Goal: Transaction & Acquisition: Subscribe to service/newsletter

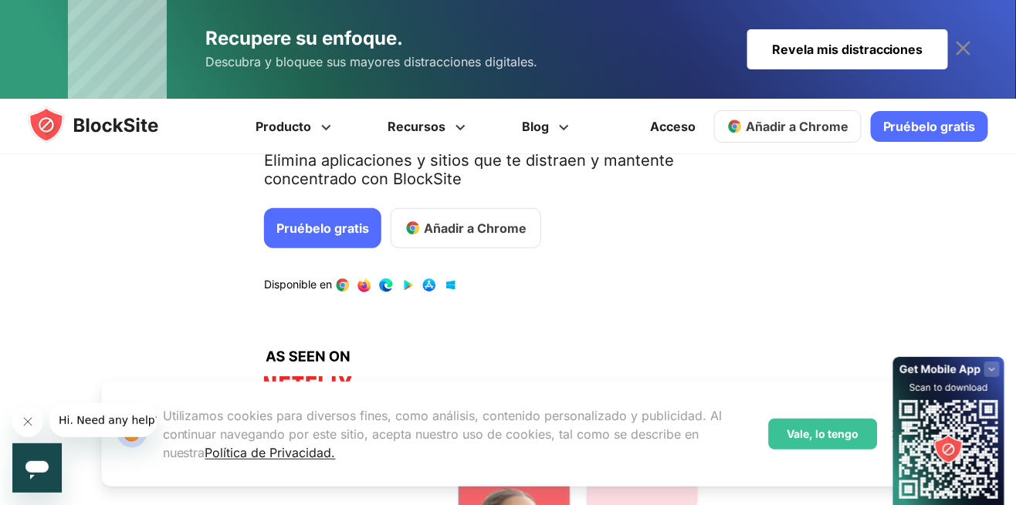
scroll to position [314, 0]
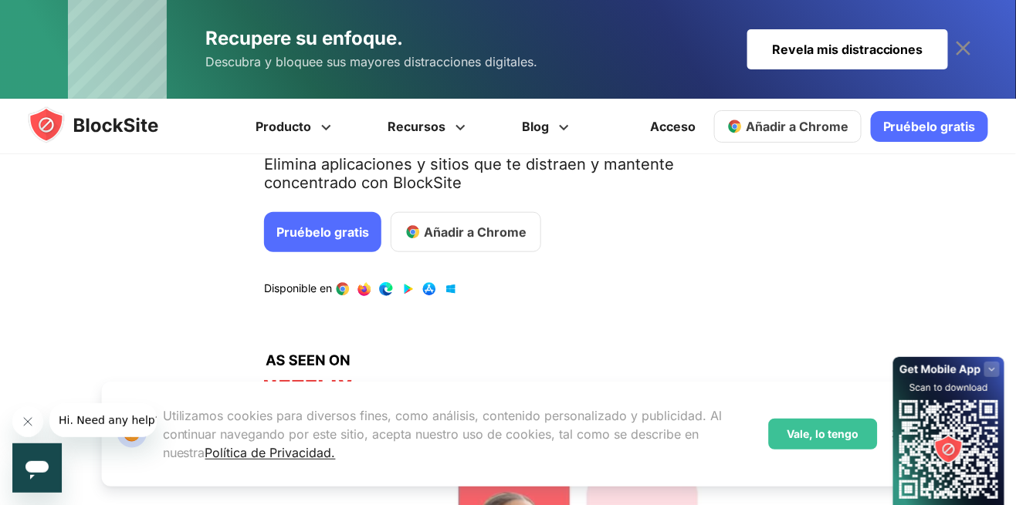
click at [348, 247] on link "Pruébelo gratis" at bounding box center [322, 232] width 117 height 40
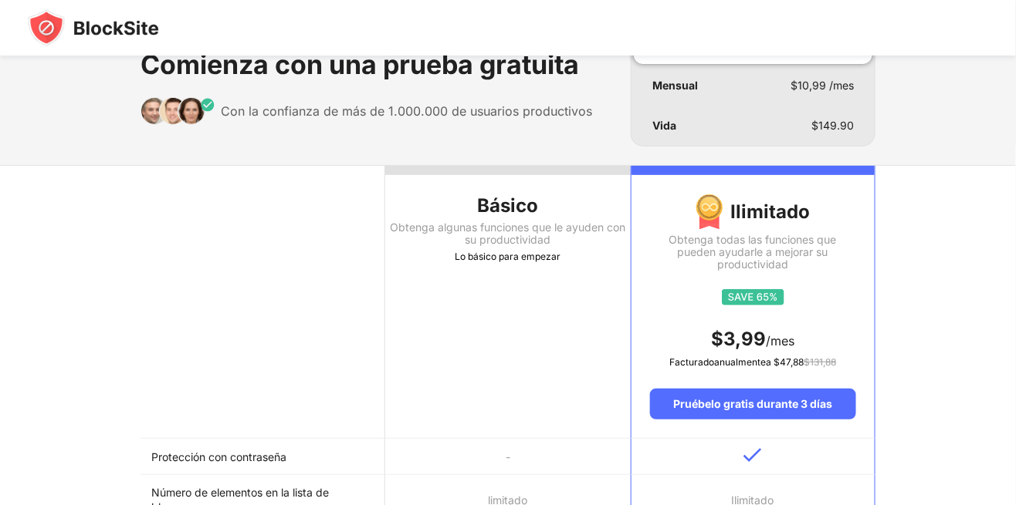
scroll to position [57, 0]
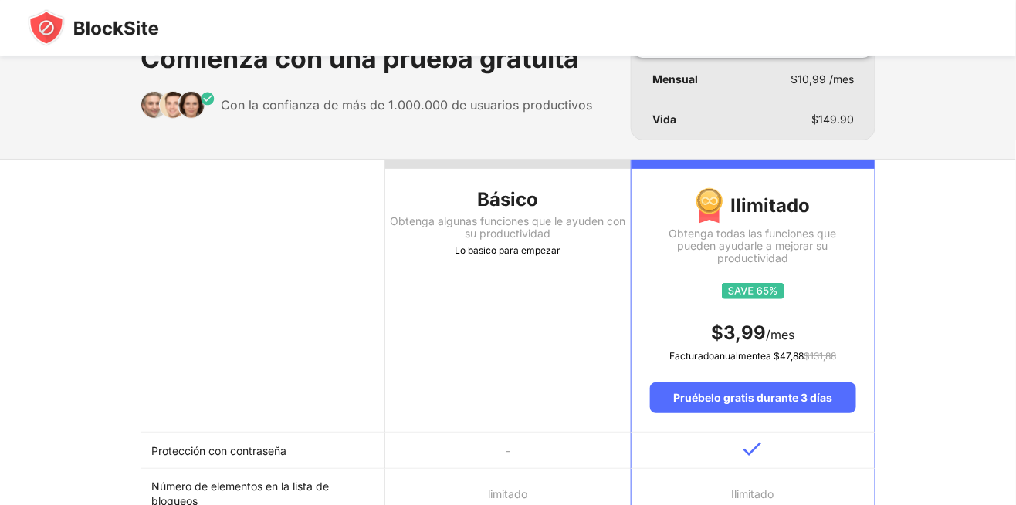
click at [549, 225] on font "Obtenga algunas funciones que le ayuden con su productividad" at bounding box center [507, 227] width 235 height 25
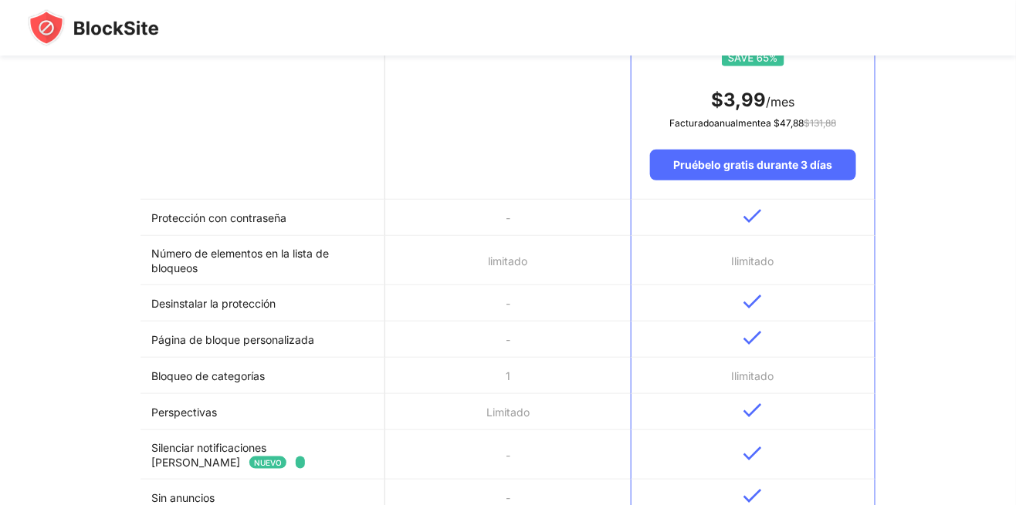
scroll to position [298, 0]
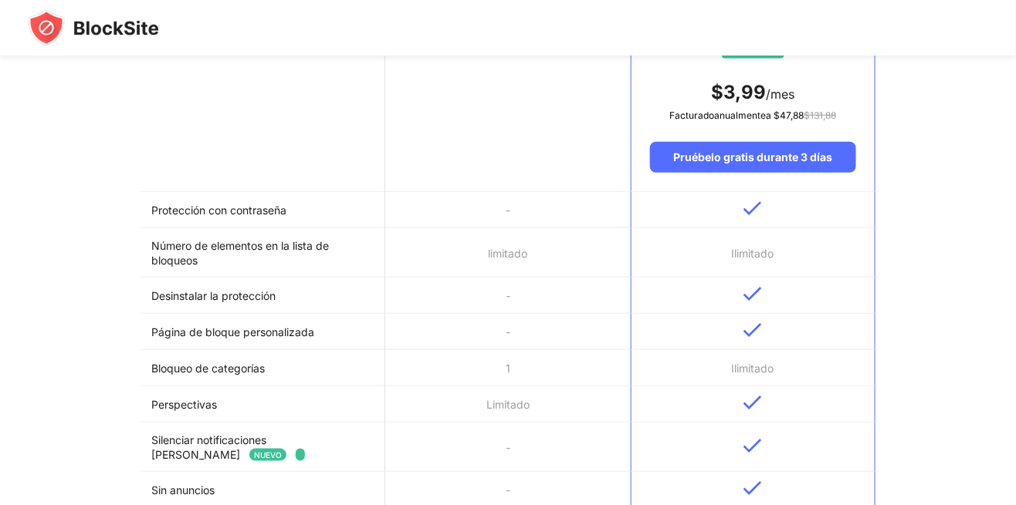
click at [568, 278] on td "-" at bounding box center [507, 296] width 245 height 36
click at [564, 303] on td "-" at bounding box center [507, 296] width 245 height 36
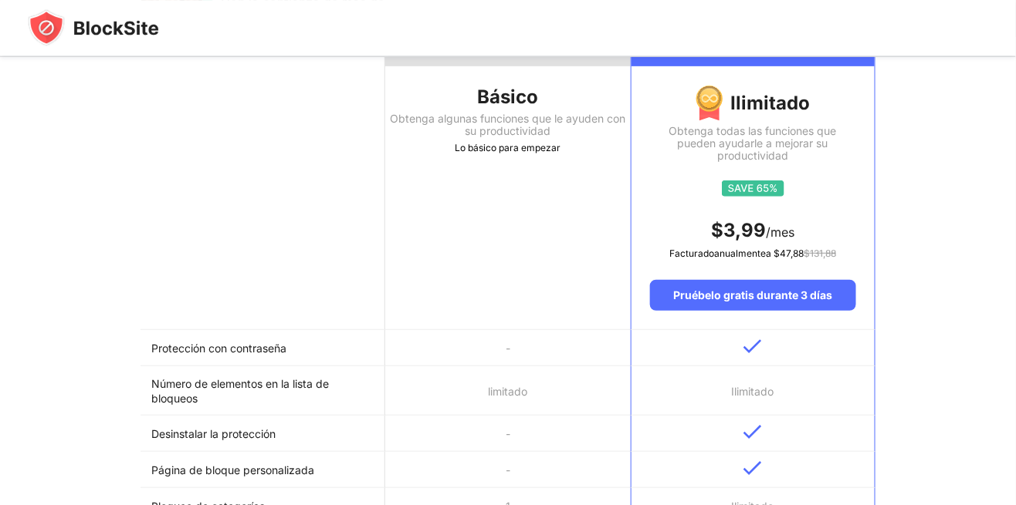
scroll to position [0, 0]
